Goal: Find specific page/section: Find specific page/section

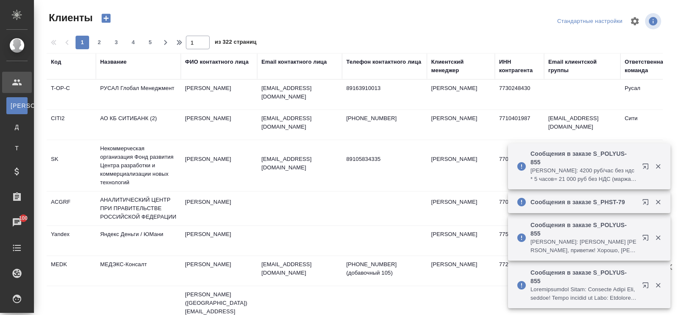
select select "RU"
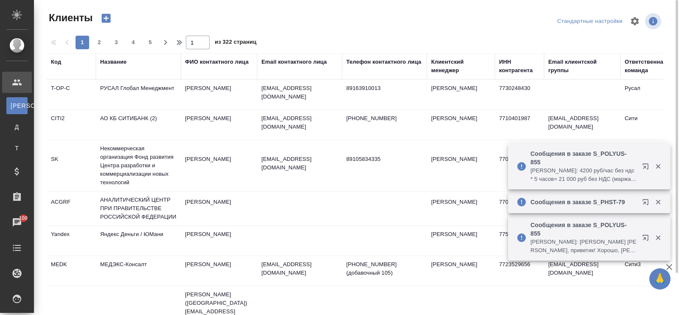
click at [106, 59] on div "Название" at bounding box center [113, 62] width 26 height 8
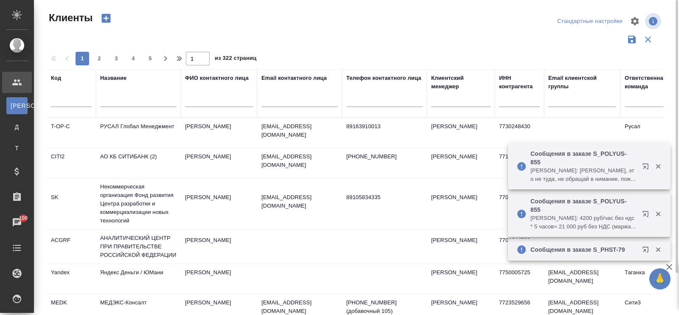
click at [115, 101] on input "text" at bounding box center [138, 101] width 76 height 11
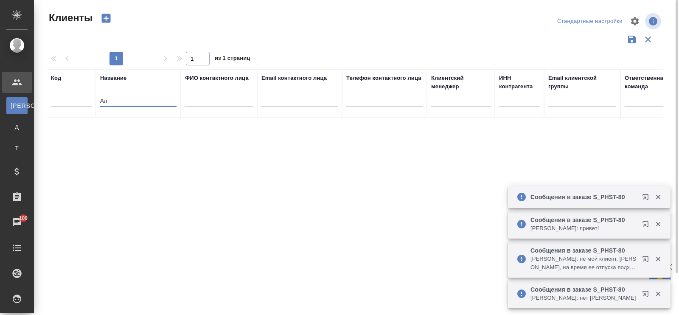
type input "[PERSON_NAME]"
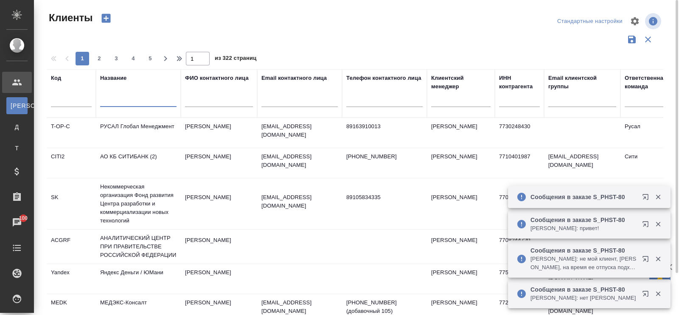
click at [301, 99] on input "text" at bounding box center [300, 101] width 76 height 11
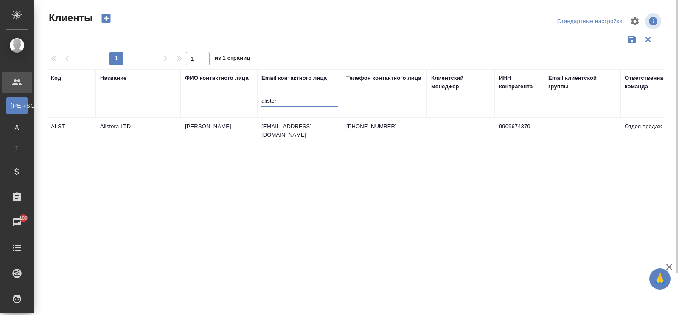
type input "alister"
click at [119, 124] on td "Alistera LTD" at bounding box center [138, 133] width 85 height 30
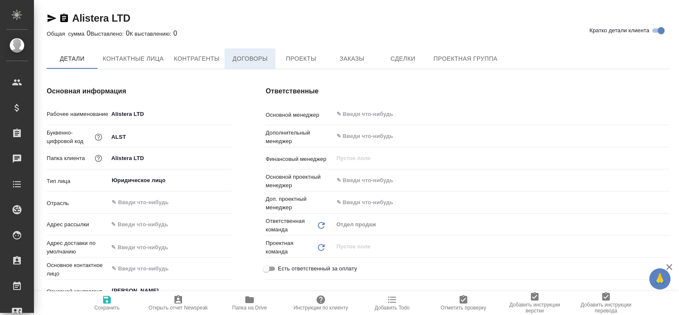
type textarea "x"
click at [259, 59] on span "Договоры" at bounding box center [250, 59] width 41 height 11
type textarea "x"
